Goal: Information Seeking & Learning: Learn about a topic

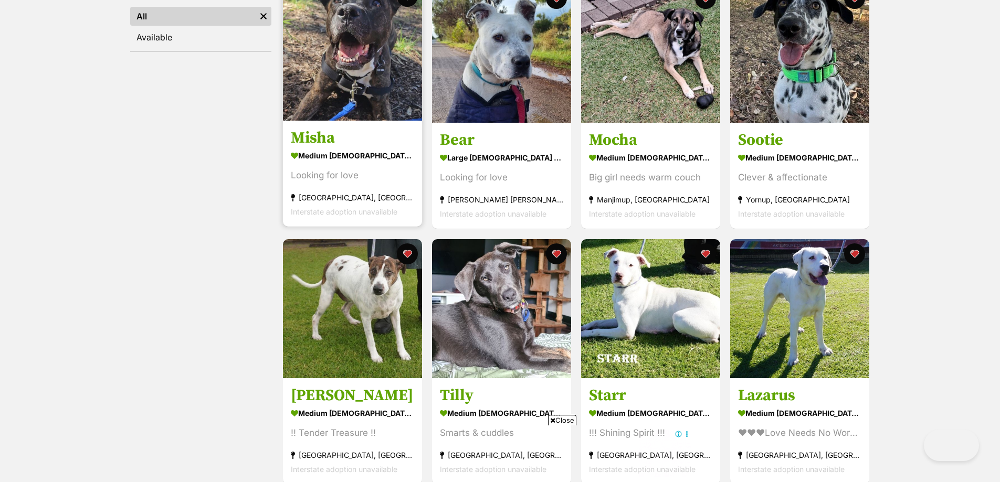
scroll to position [157, 0]
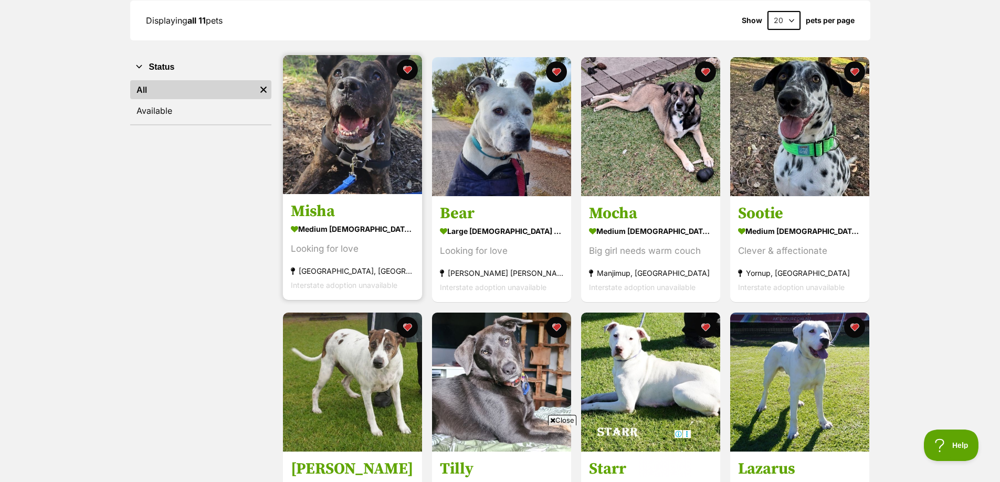
click at [337, 110] on img at bounding box center [352, 124] width 139 height 139
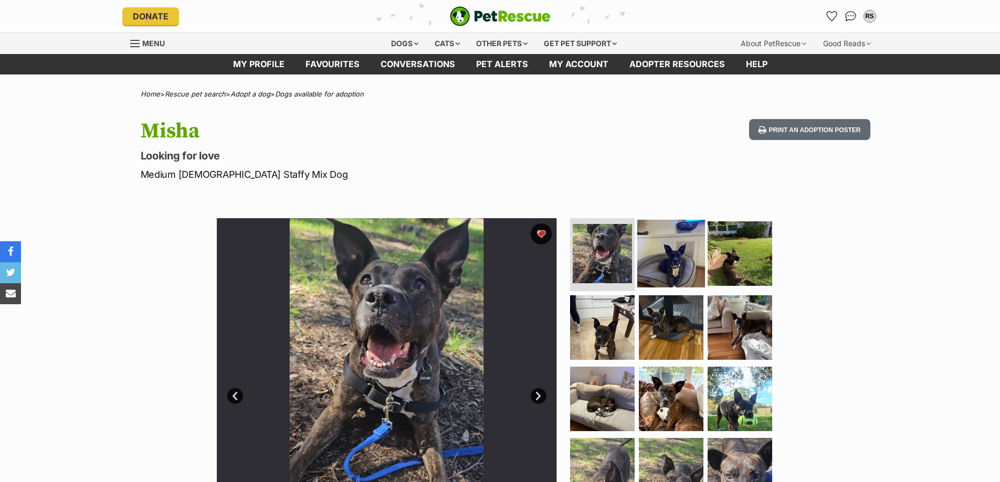
click at [668, 253] on img at bounding box center [671, 253] width 68 height 68
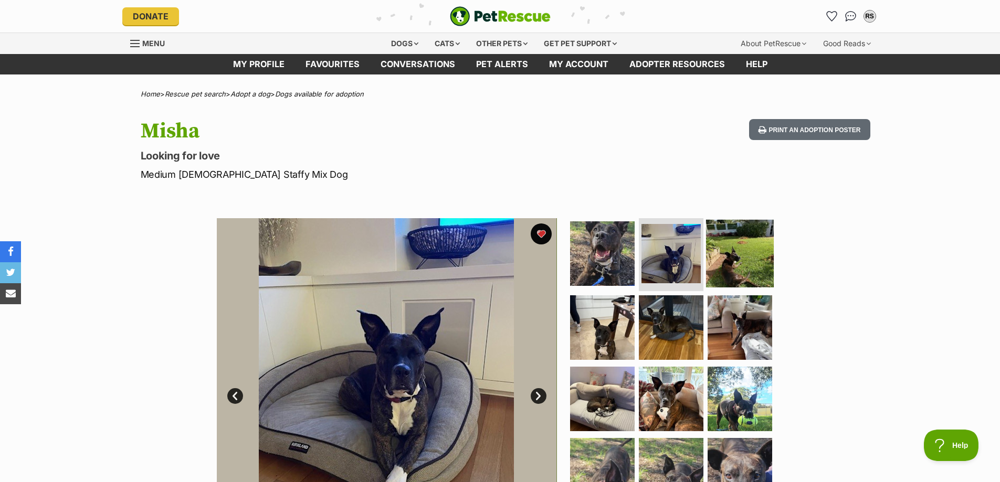
click at [721, 250] on img at bounding box center [740, 253] width 68 height 68
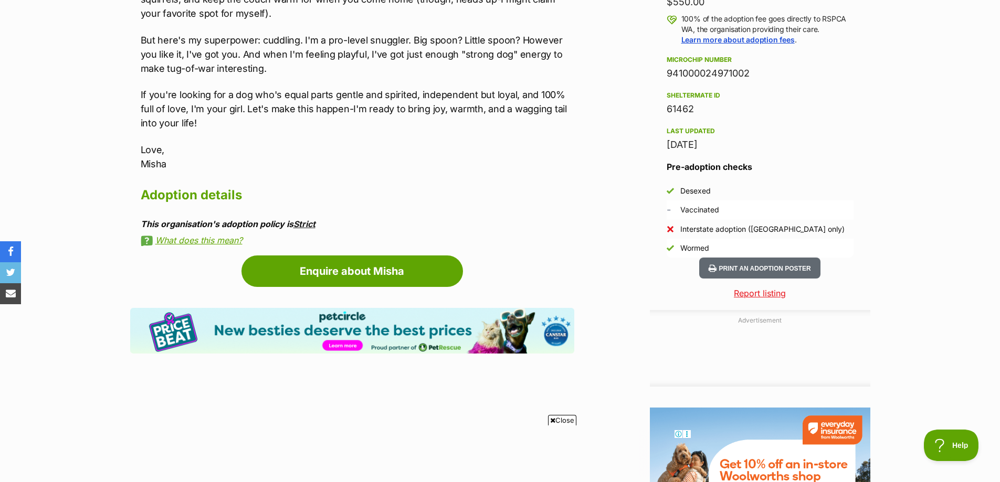
click at [310, 226] on link "Strict" at bounding box center [304, 224] width 22 height 10
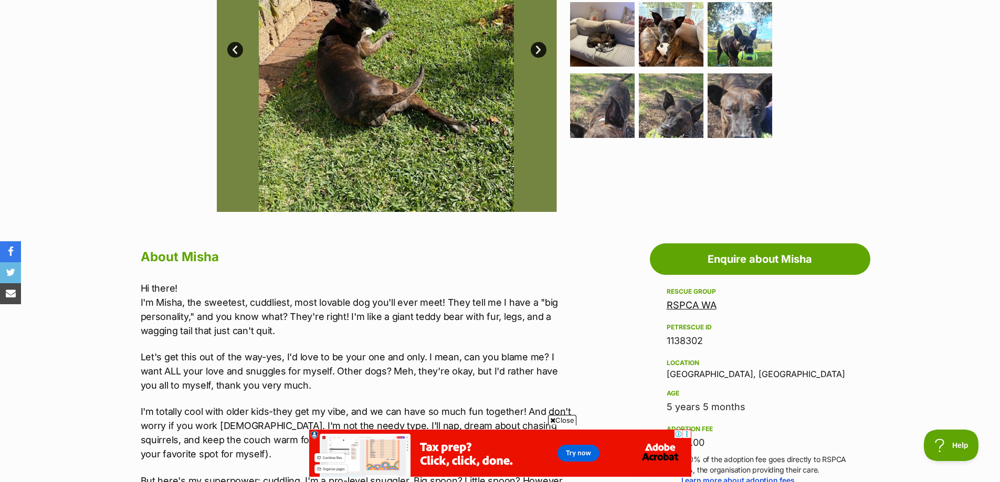
scroll to position [157, 0]
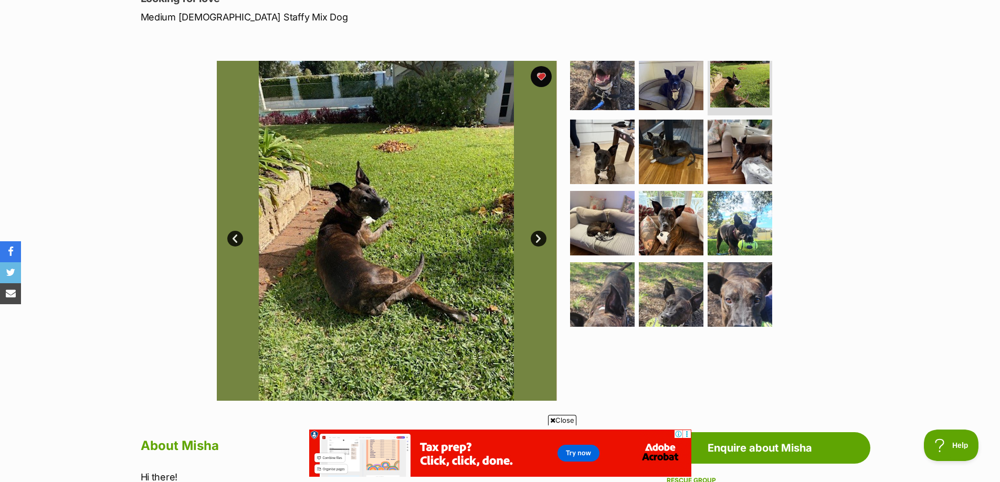
click at [535, 239] on link "Next" at bounding box center [538, 239] width 16 height 16
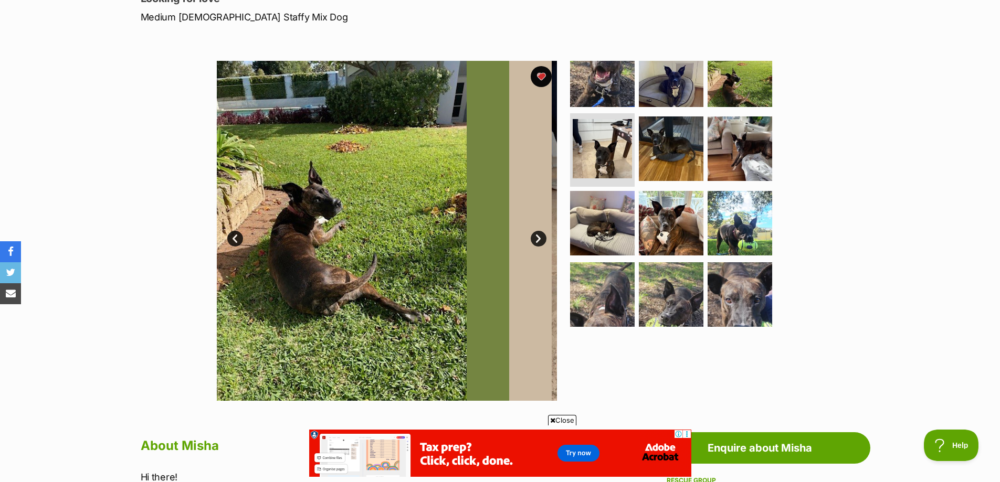
scroll to position [18, 0]
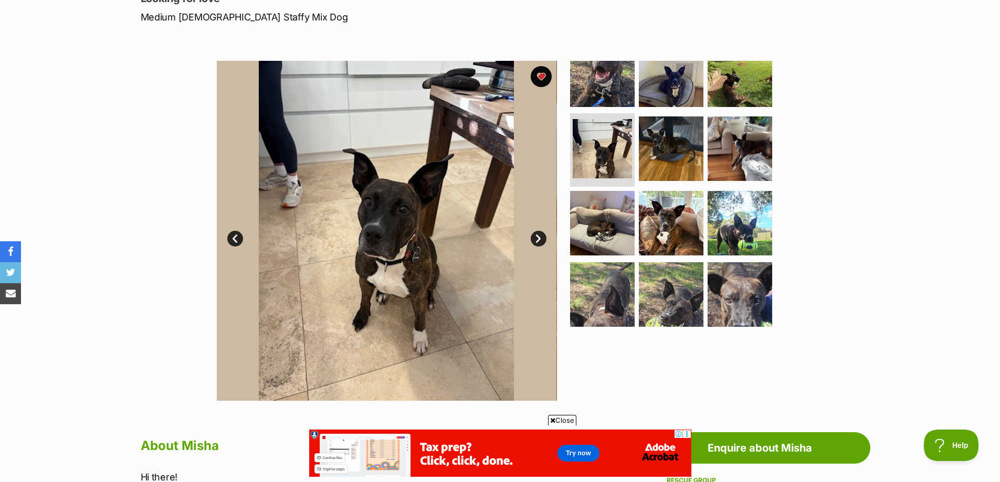
click at [535, 239] on link "Next" at bounding box center [538, 239] width 16 height 16
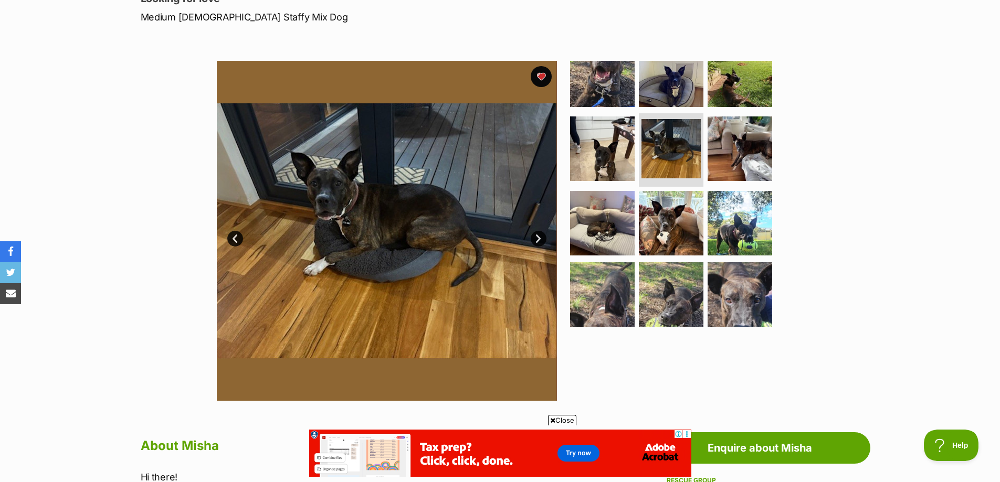
click at [535, 239] on link "Next" at bounding box center [538, 239] width 16 height 16
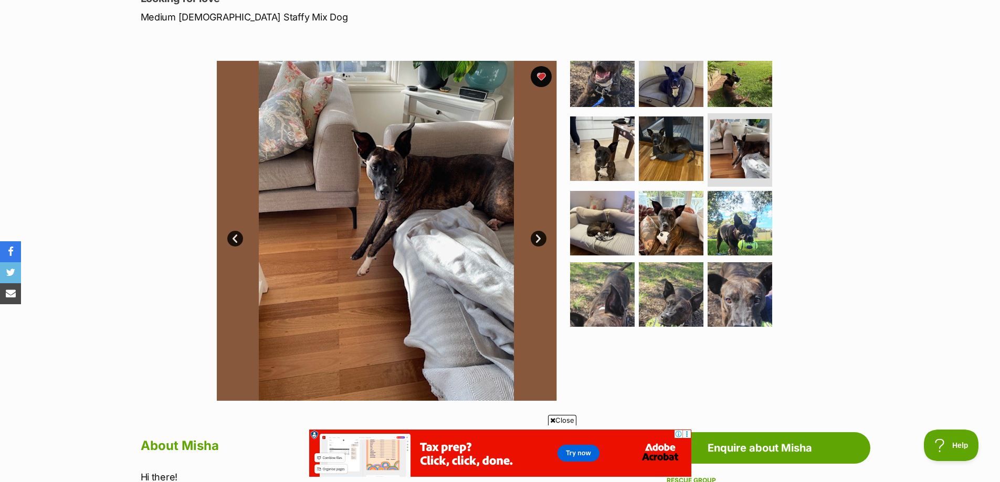
click at [535, 239] on link "Next" at bounding box center [538, 239] width 16 height 16
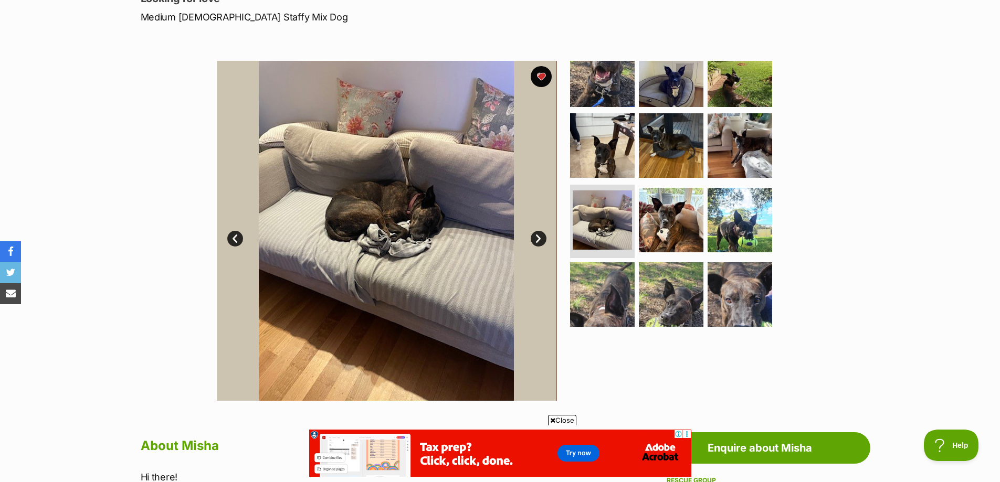
click at [535, 239] on link "Next" at bounding box center [538, 239] width 16 height 16
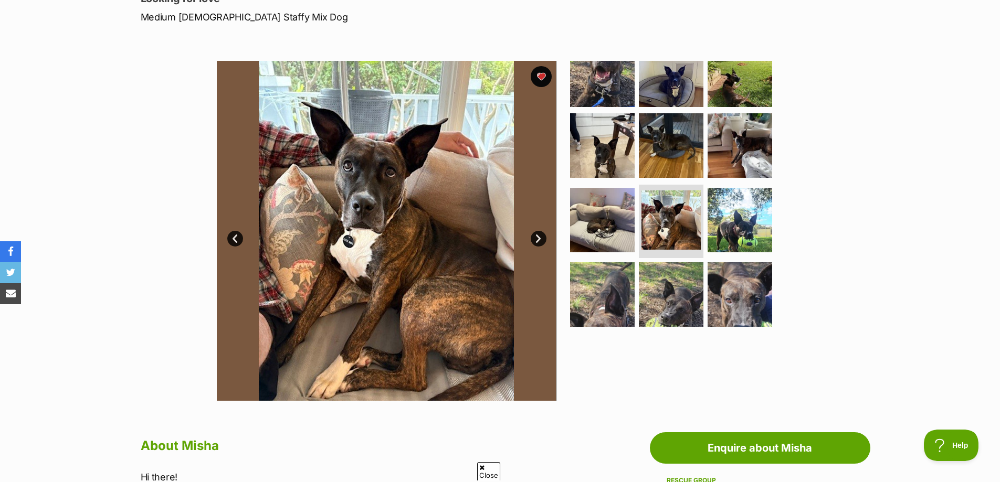
scroll to position [0, 0]
click at [535, 239] on link "Next" at bounding box center [538, 239] width 16 height 16
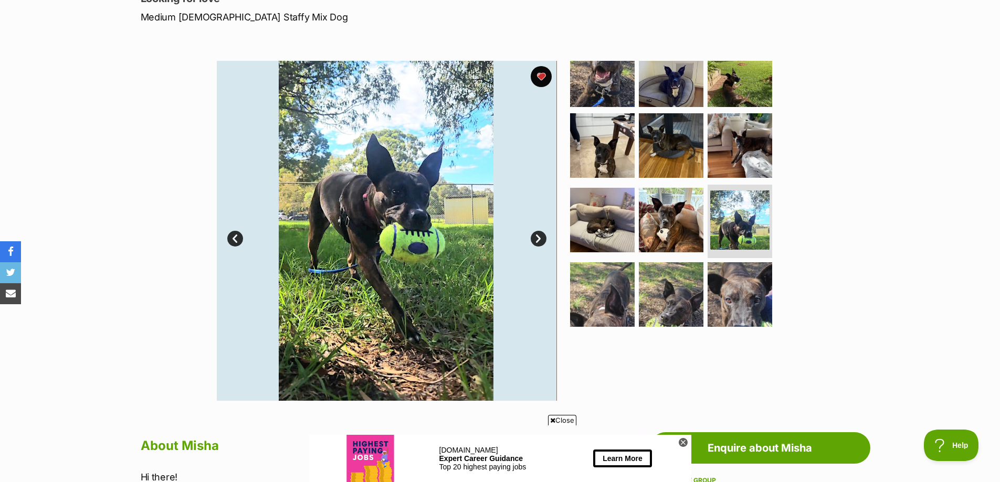
click at [535, 239] on link "Next" at bounding box center [538, 239] width 16 height 16
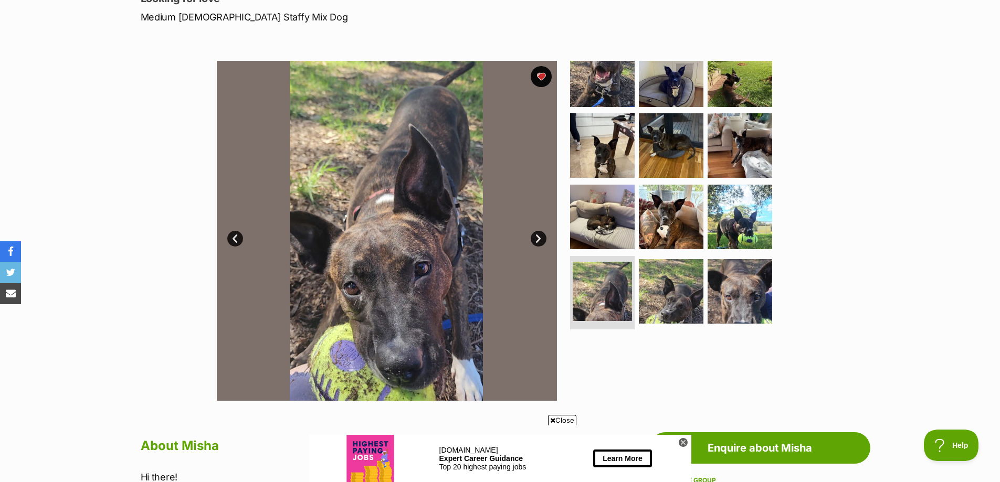
click at [535, 239] on link "Next" at bounding box center [538, 239] width 16 height 16
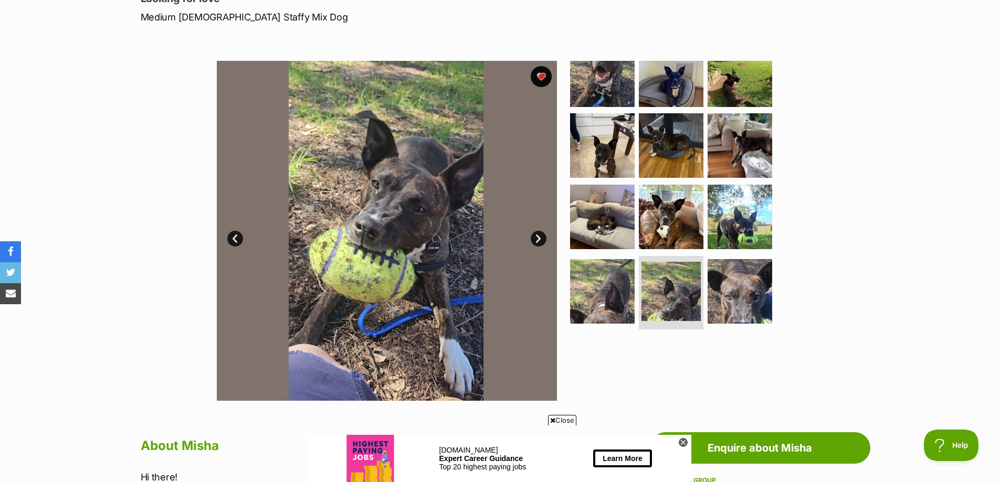
click at [535, 239] on link "Next" at bounding box center [538, 239] width 16 height 16
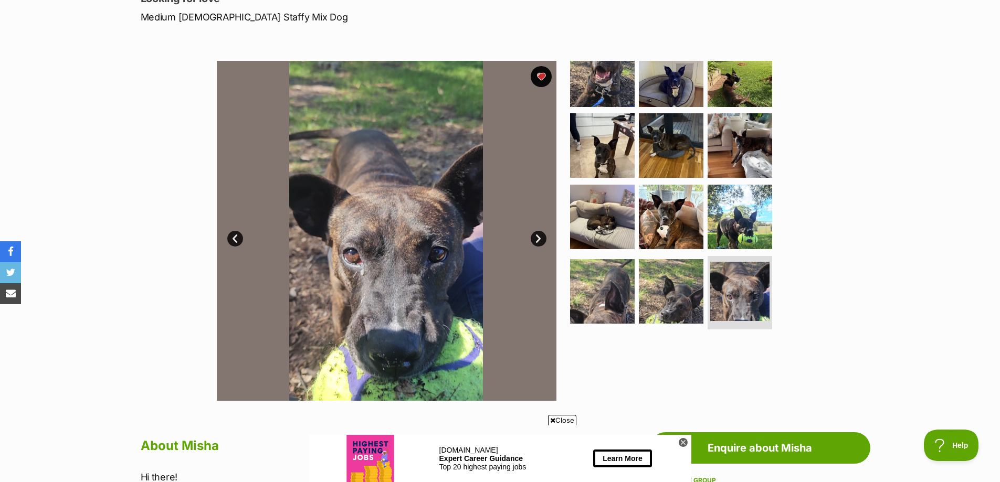
click at [535, 239] on link "Next" at bounding box center [538, 239] width 16 height 16
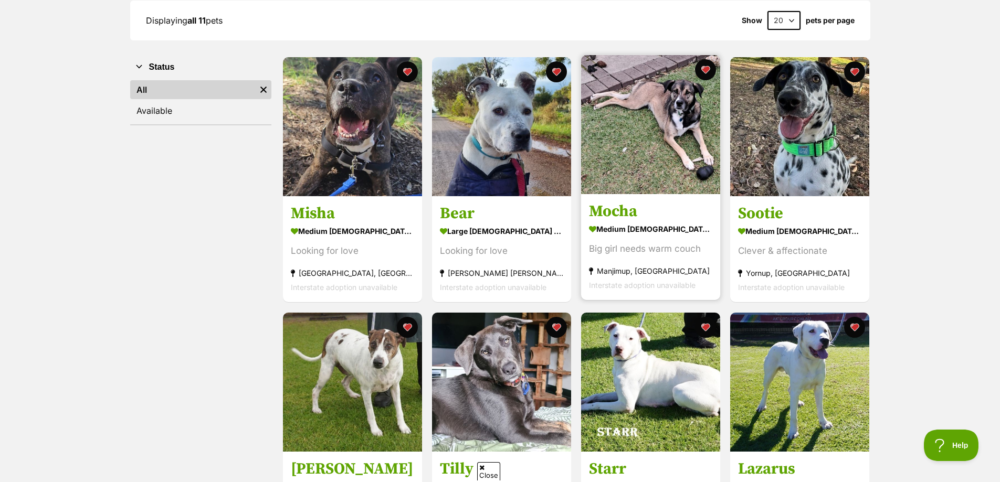
click at [639, 114] on img at bounding box center [650, 124] width 139 height 139
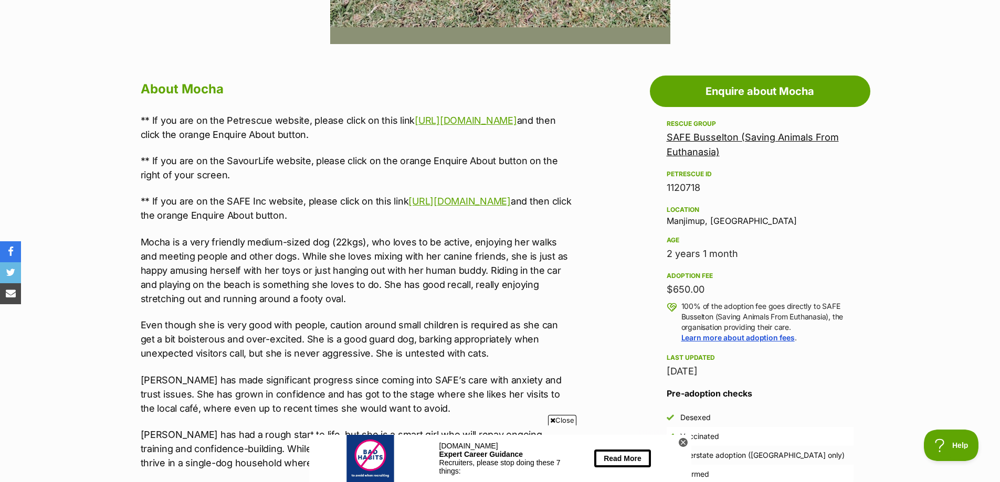
scroll to position [472, 0]
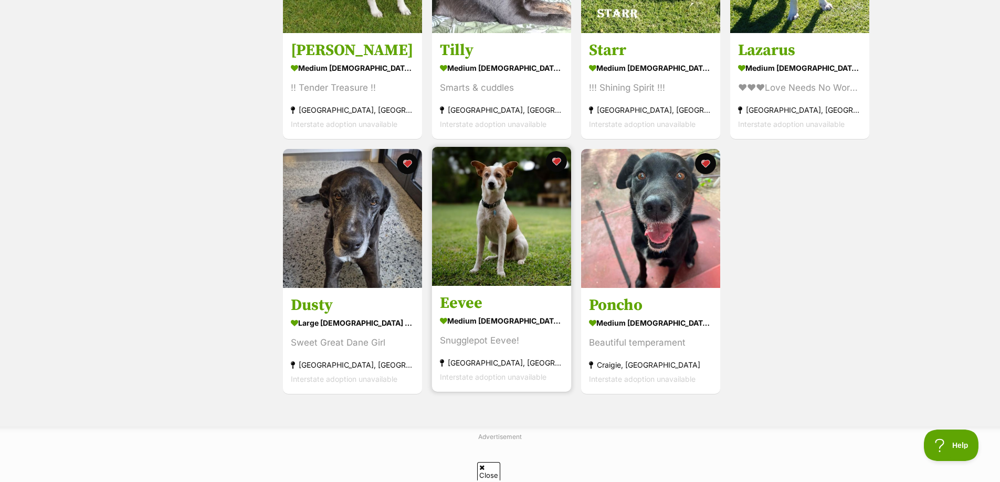
scroll to position [577, 0]
